Goal: Task Accomplishment & Management: Use online tool/utility

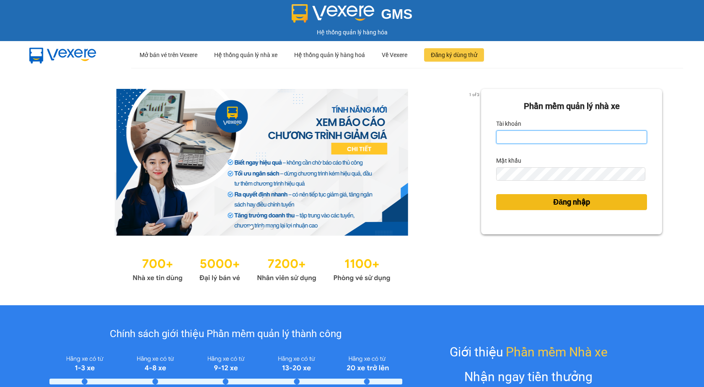
type input "giau.vtd"
click at [561, 204] on span "Đăng nhập" at bounding box center [571, 202] width 37 height 12
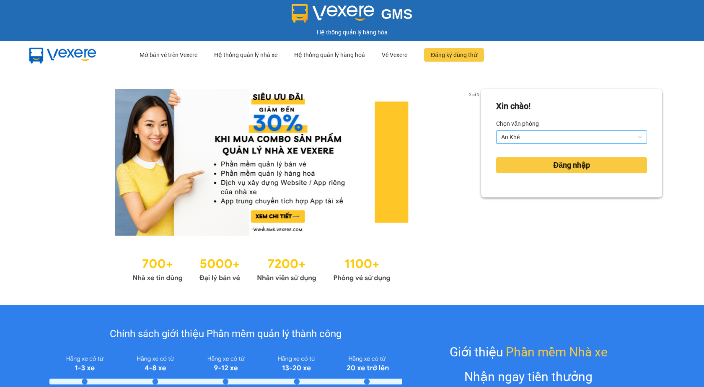
click at [505, 136] on span "An Khê" at bounding box center [571, 137] width 141 height 13
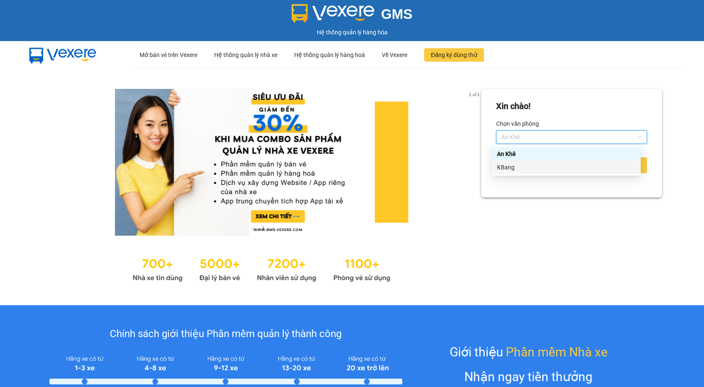
click at [510, 170] on div "KBang" at bounding box center [566, 167] width 139 height 9
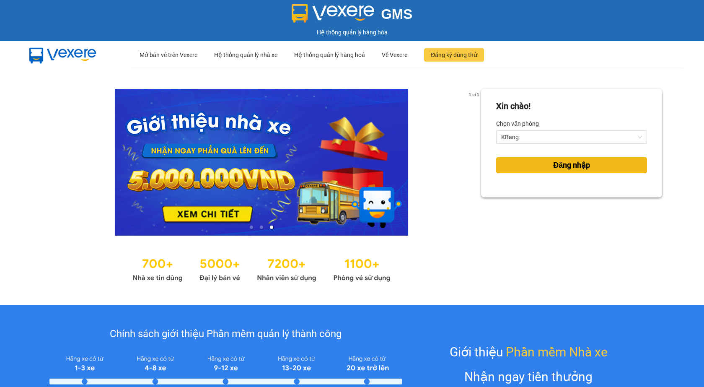
click at [561, 167] on span "Đăng nhập" at bounding box center [571, 165] width 37 height 12
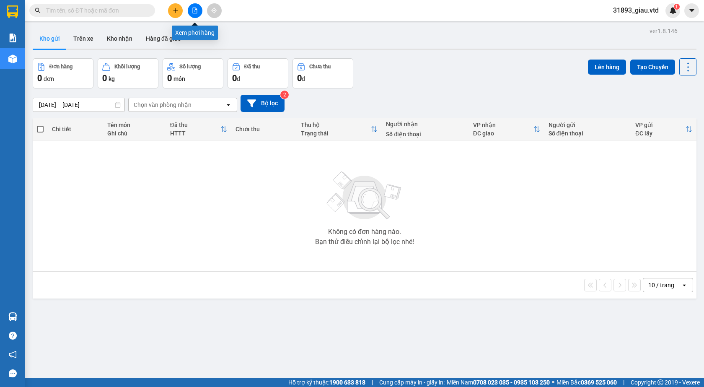
click at [194, 11] on icon "file-add" at bounding box center [195, 11] width 5 height 6
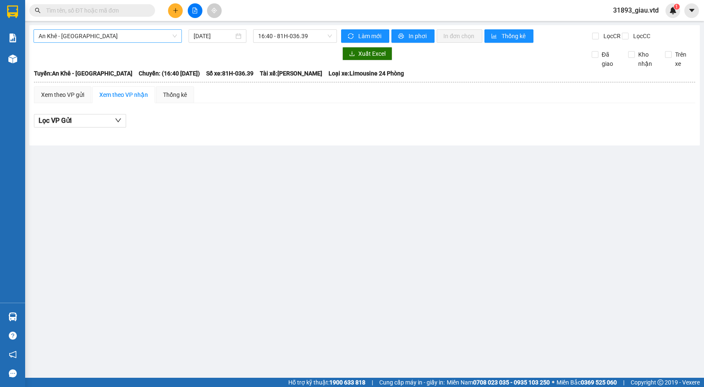
click at [87, 37] on span "An Khê - [GEOGRAPHIC_DATA]" at bounding box center [108, 36] width 138 height 13
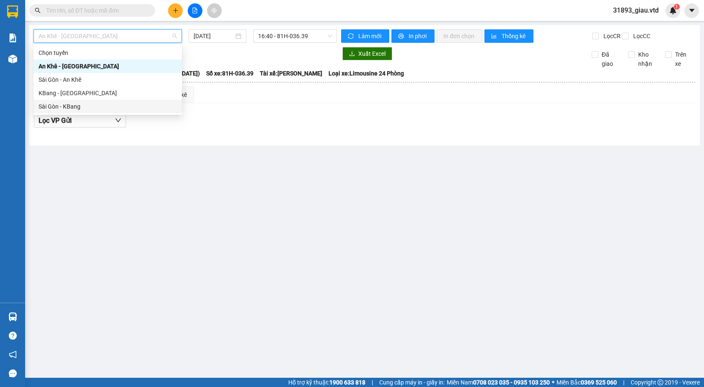
click at [90, 110] on div "Sài Gòn - KBang" at bounding box center [108, 106] width 138 height 9
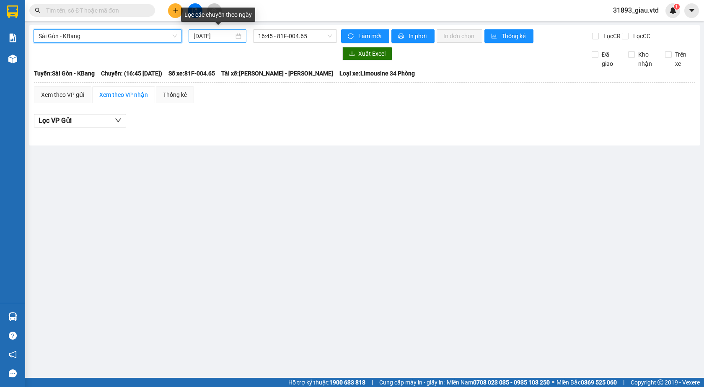
click at [214, 37] on input "[DATE]" at bounding box center [214, 35] width 40 height 9
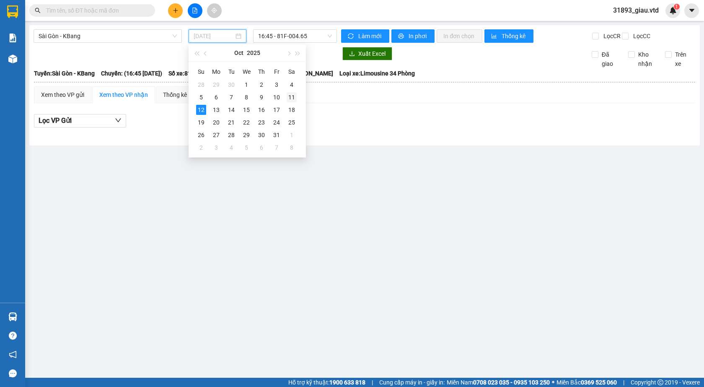
click at [290, 99] on div "11" at bounding box center [292, 97] width 10 height 10
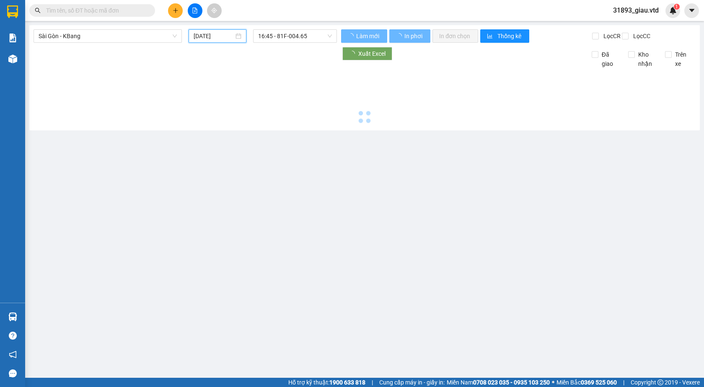
type input "[DATE]"
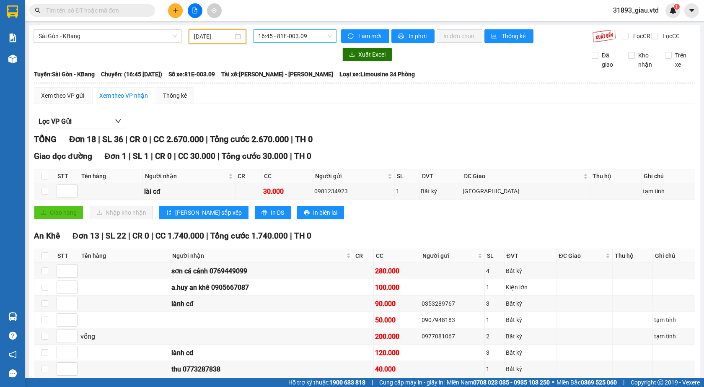
click at [290, 39] on span "16:45 - 81E-003.09" at bounding box center [295, 36] width 74 height 13
click at [282, 82] on div "17:00 - 81H-036.34" at bounding box center [288, 79] width 65 height 9
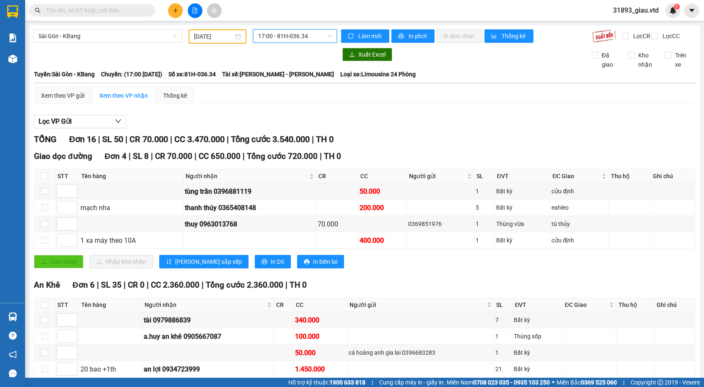
click at [288, 37] on span "17:00 - 81H-036.34" at bounding box center [295, 36] width 74 height 13
click at [287, 64] on div "16:45 - 81E-003.09" at bounding box center [288, 66] width 65 height 9
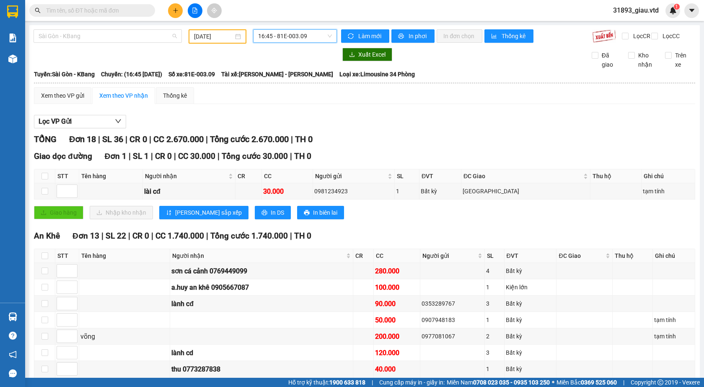
drag, startPoint x: 52, startPoint y: 36, endPoint x: 53, endPoint y: 43, distance: 6.7
click at [52, 38] on span "Sài Gòn - KBang" at bounding box center [108, 36] width 138 height 13
click at [292, 39] on span "16:45 - 81E-003.09" at bounding box center [295, 36] width 74 height 13
click at [76, 13] on input "text" at bounding box center [95, 10] width 99 height 9
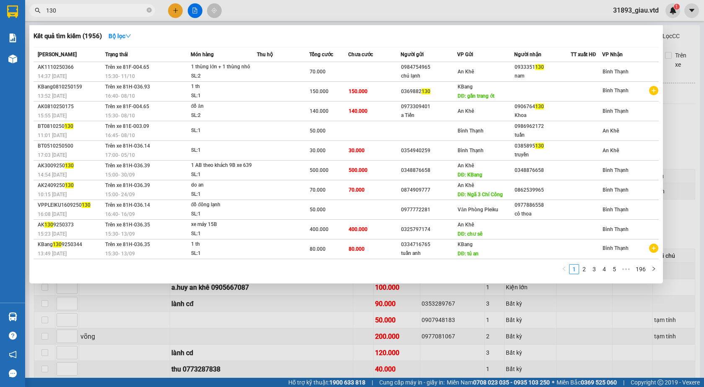
type input "130"
click at [680, 136] on div at bounding box center [352, 193] width 704 height 387
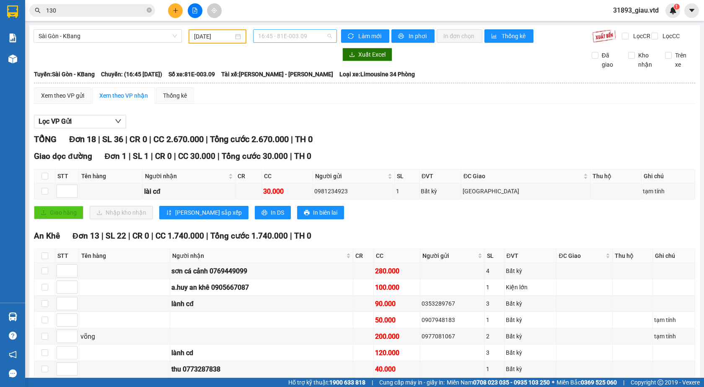
click at [285, 39] on span "16:45 - 81E-003.09" at bounding box center [295, 36] width 74 height 13
